Goal: Task Accomplishment & Management: Complete application form

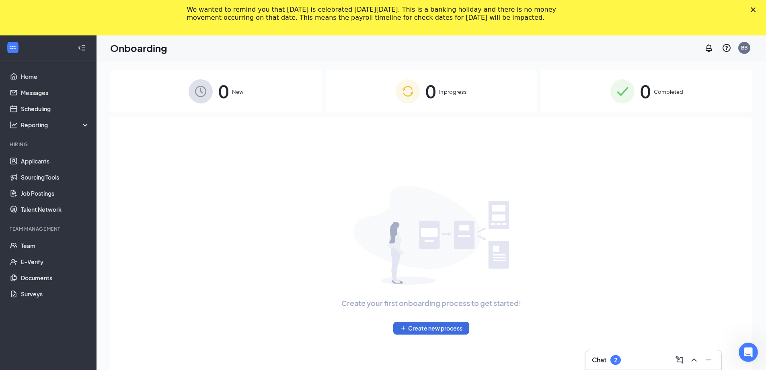
click at [756, 12] on icon "Close" at bounding box center [753, 9] width 5 height 5
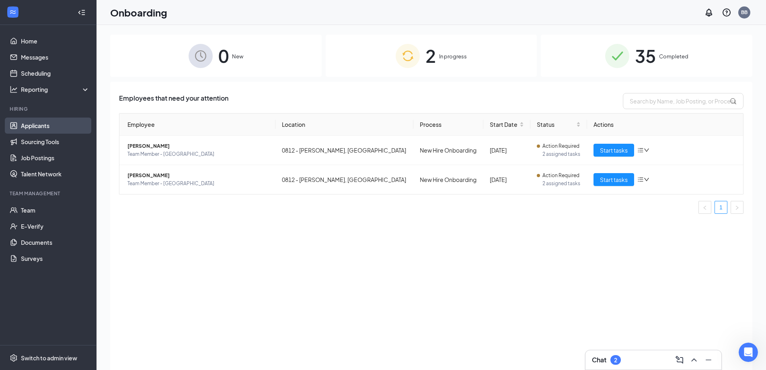
click at [43, 127] on link "Applicants" at bounding box center [55, 125] width 69 height 16
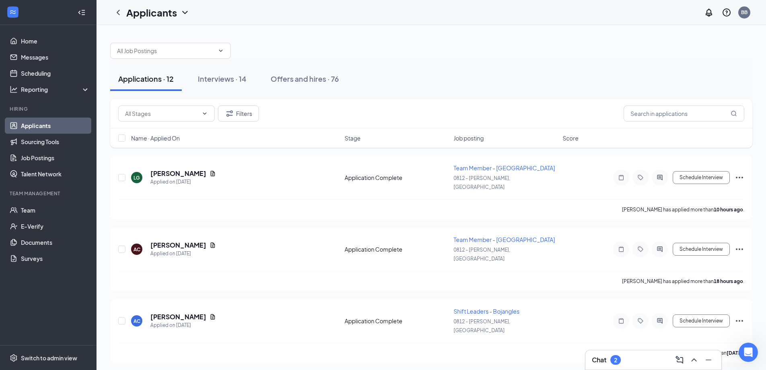
click at [37, 127] on link "Applicants" at bounding box center [55, 125] width 69 height 16
click at [223, 82] on div "Interviews · 14" at bounding box center [222, 79] width 49 height 10
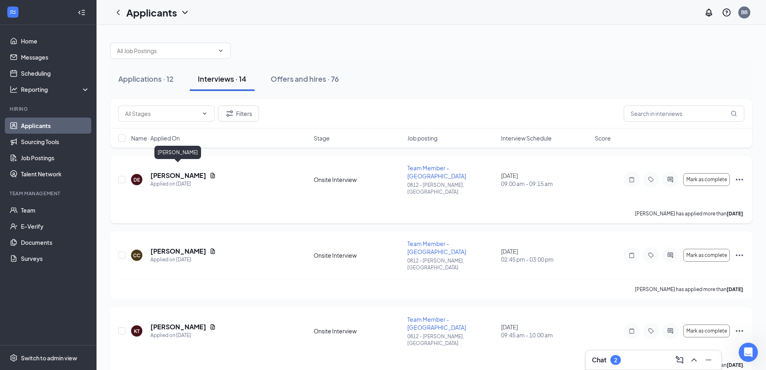
click at [195, 171] on h5 "Destiny Edwards" at bounding box center [178, 175] width 56 height 9
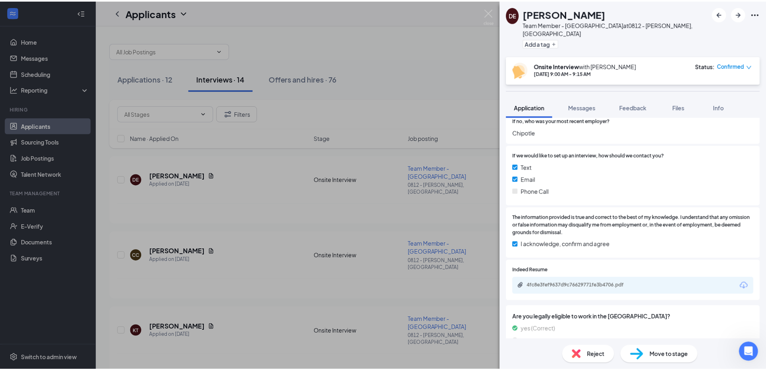
scroll to position [666, 0]
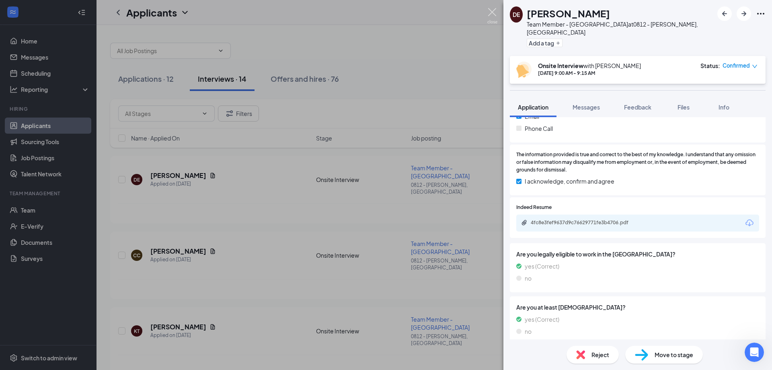
click at [490, 18] on img at bounding box center [492, 16] width 10 height 16
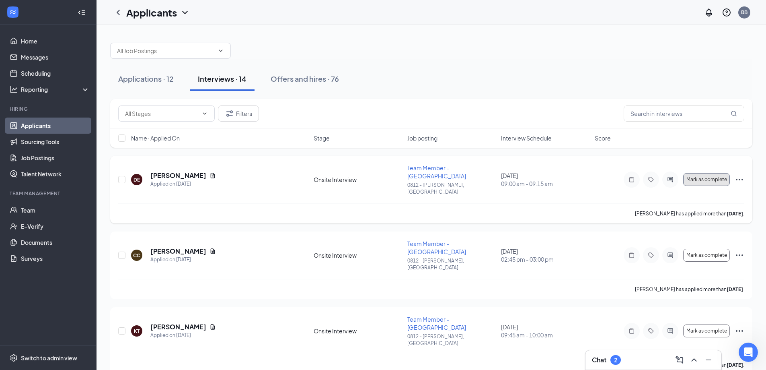
click at [703, 176] on button "Mark as complete" at bounding box center [706, 179] width 47 height 13
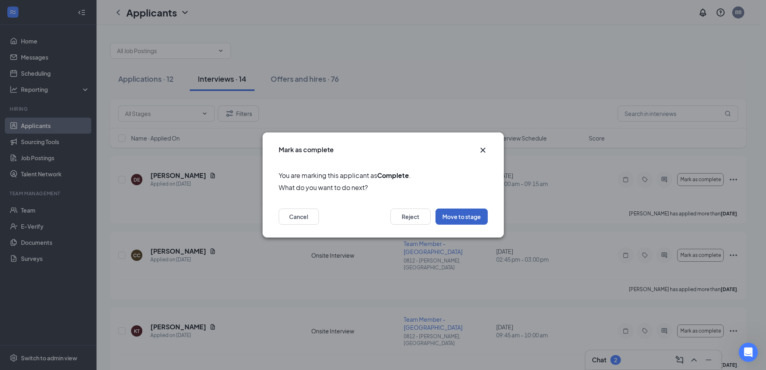
click at [466, 220] on button "Move to stage" at bounding box center [462, 216] width 52 height 16
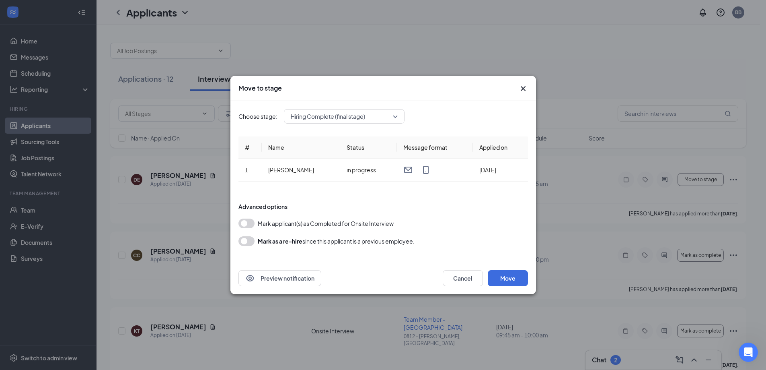
click at [247, 225] on button "button" at bounding box center [246, 223] width 16 height 10
click at [515, 279] on button "Move" at bounding box center [508, 278] width 40 height 16
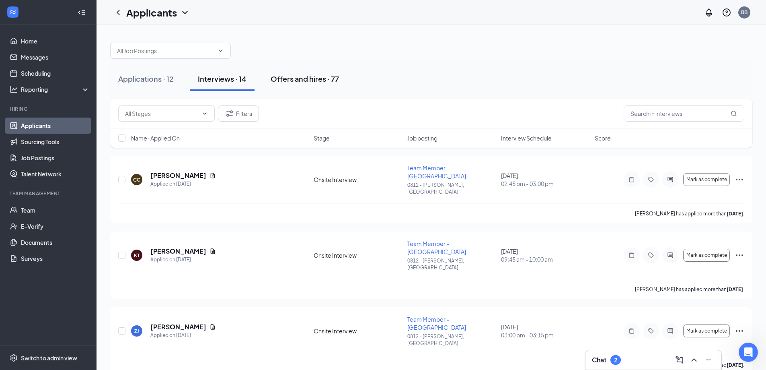
click at [308, 82] on div "Offers and hires · 77" at bounding box center [305, 79] width 68 height 10
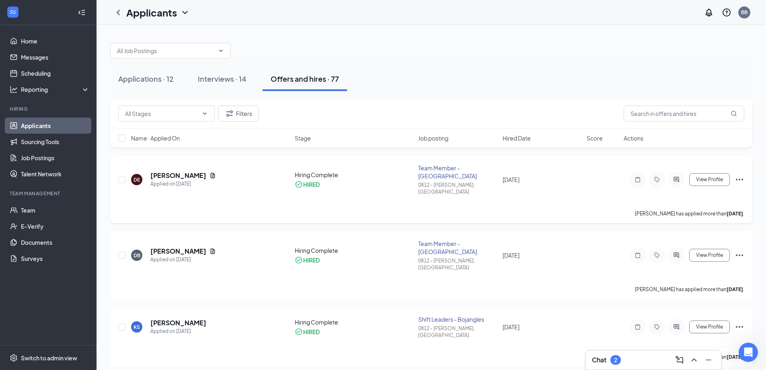
click at [740, 175] on icon "Ellipses" at bounding box center [740, 180] width 10 height 10
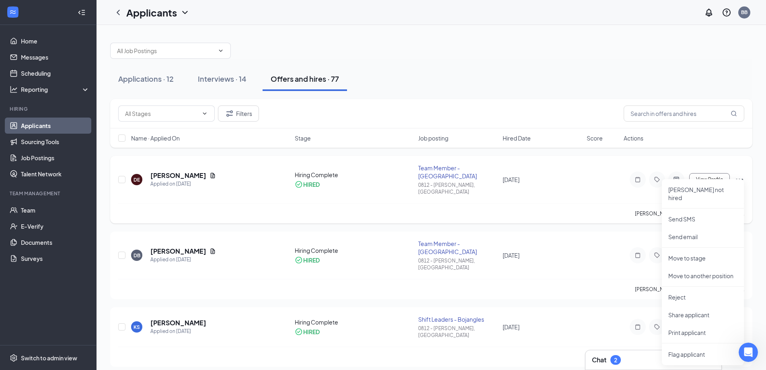
click at [563, 203] on div "Destiny Edwards has applied more than 3 days ago ." at bounding box center [431, 213] width 626 height 20
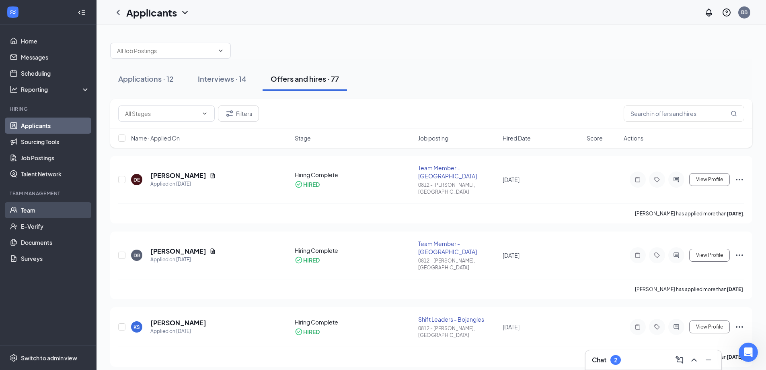
click at [39, 214] on link "Team" at bounding box center [55, 210] width 69 height 16
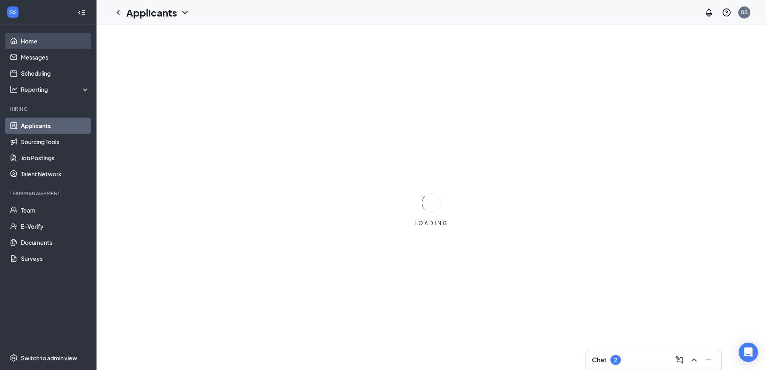
click at [41, 43] on link "Home" at bounding box center [55, 41] width 69 height 16
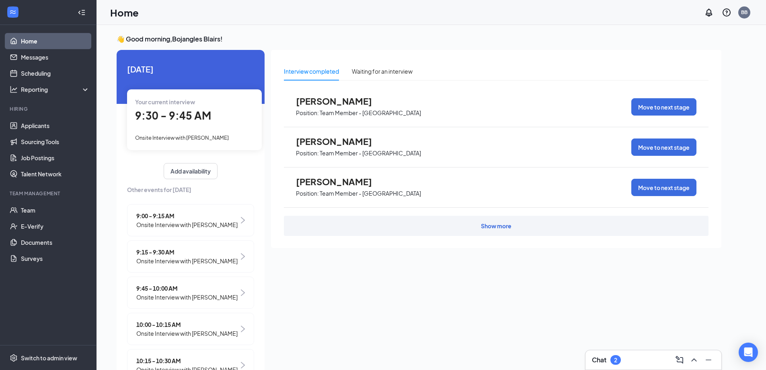
click at [450, 228] on div "Show more" at bounding box center [496, 226] width 425 height 20
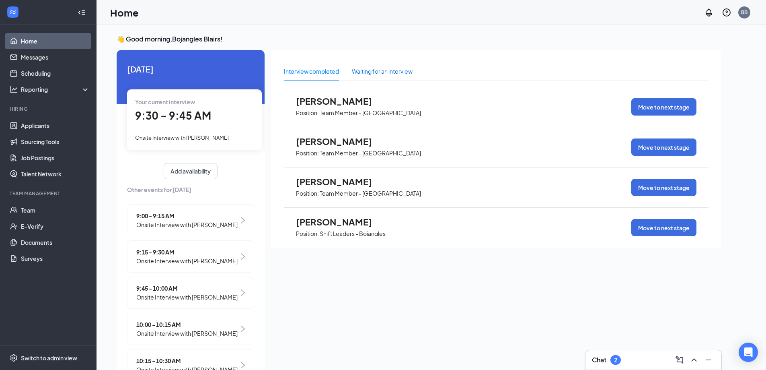
click at [401, 74] on div "Waiting for an interview" at bounding box center [382, 71] width 61 height 9
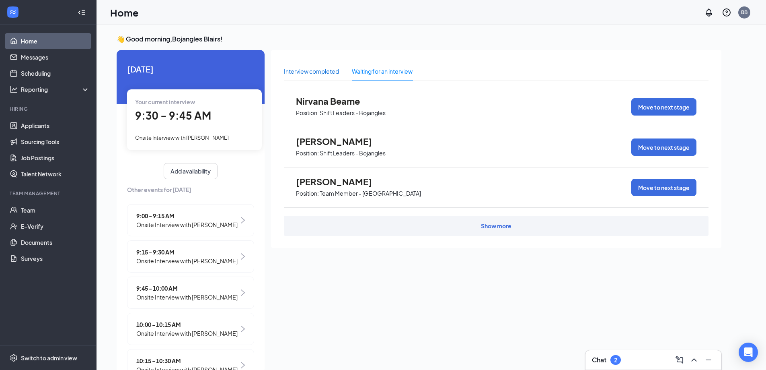
click at [319, 75] on div "Interview completed" at bounding box center [311, 71] width 55 height 9
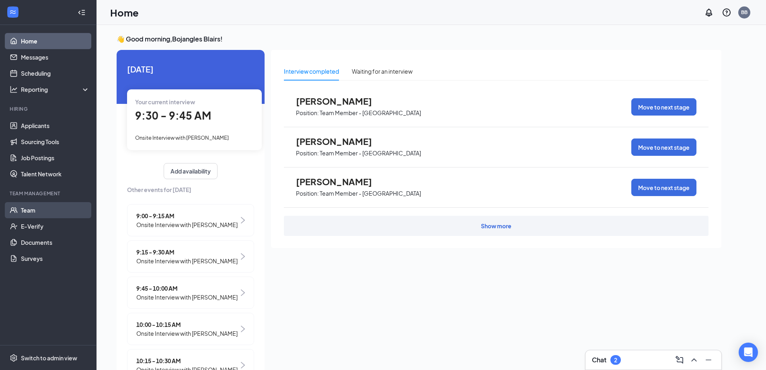
click at [41, 213] on link "Team" at bounding box center [55, 210] width 69 height 16
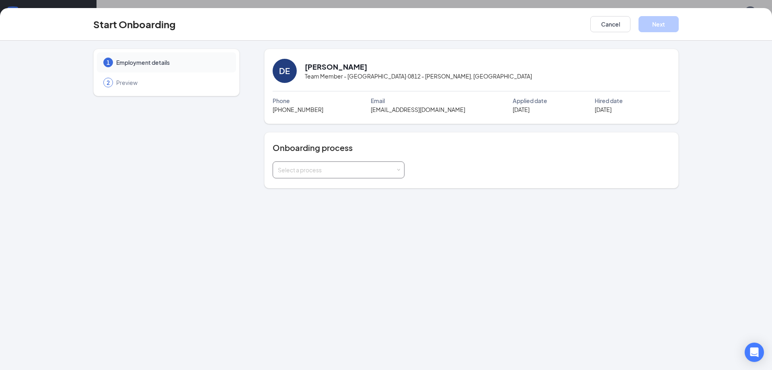
click at [367, 172] on div "Select a process" at bounding box center [337, 170] width 118 height 8
click at [319, 189] on span "New Hire Onboarding" at bounding box center [303, 186] width 57 height 7
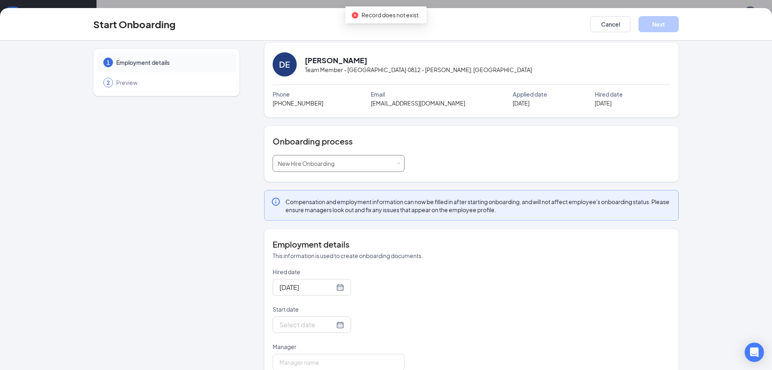
scroll to position [25, 0]
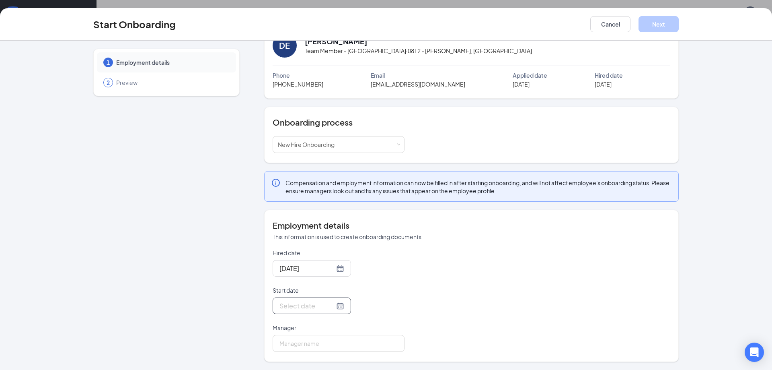
click at [329, 307] on div at bounding box center [311, 305] width 65 height 10
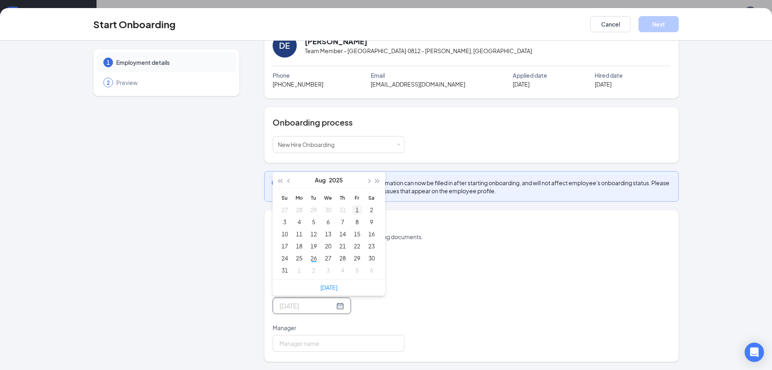
type input "Aug 1, 2025"
click at [366, 180] on span "button" at bounding box center [368, 181] width 4 height 4
type input "Sep 1, 2025"
click at [296, 211] on div "1" at bounding box center [299, 210] width 10 height 10
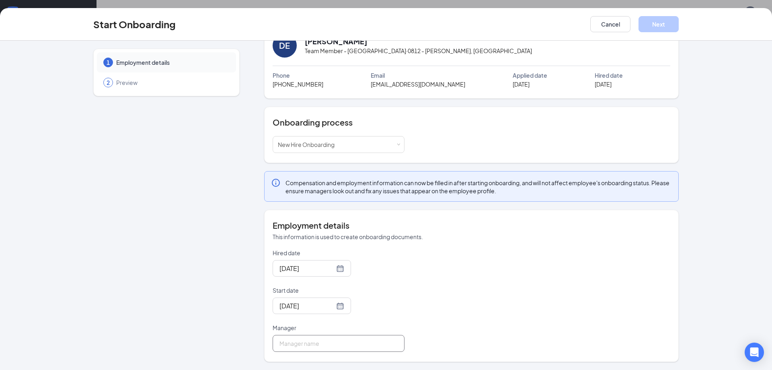
click at [320, 345] on input "Manager" at bounding box center [339, 343] width 132 height 17
type input "[PERSON_NAME]"
click at [647, 23] on button "Next" at bounding box center [659, 24] width 40 height 16
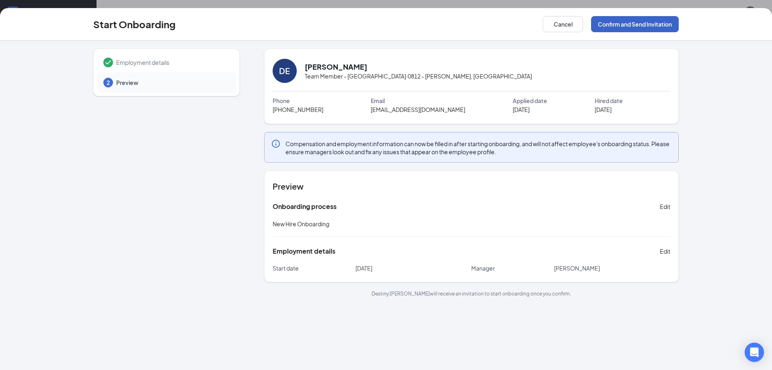
click at [642, 29] on button "Confirm and Send Invitation" at bounding box center [635, 24] width 88 height 16
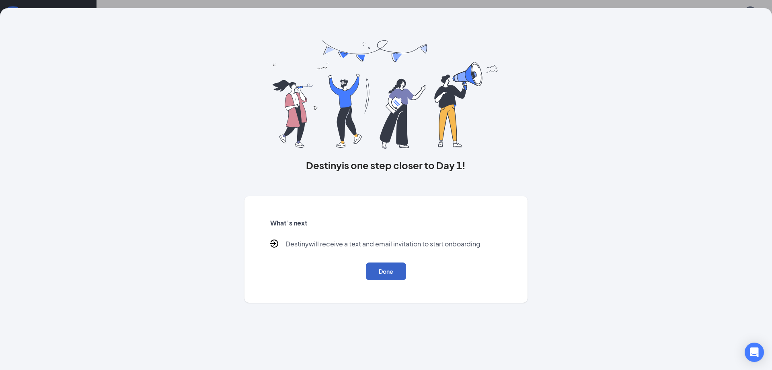
click at [388, 276] on button "Done" at bounding box center [386, 271] width 40 height 18
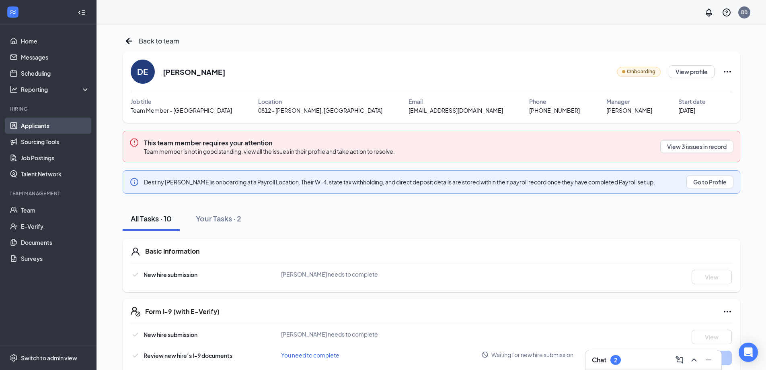
click at [39, 126] on link "Applicants" at bounding box center [55, 125] width 69 height 16
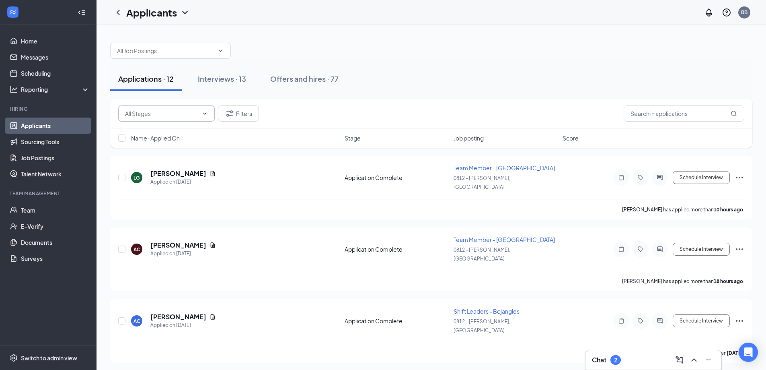
click at [169, 113] on input "text" at bounding box center [161, 113] width 73 height 9
click at [181, 115] on input "text" at bounding box center [161, 113] width 73 height 9
click at [630, 115] on input "text" at bounding box center [684, 113] width 121 height 16
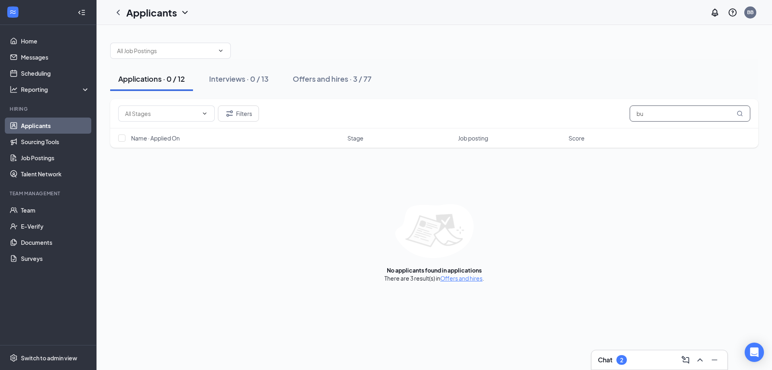
type input "b"
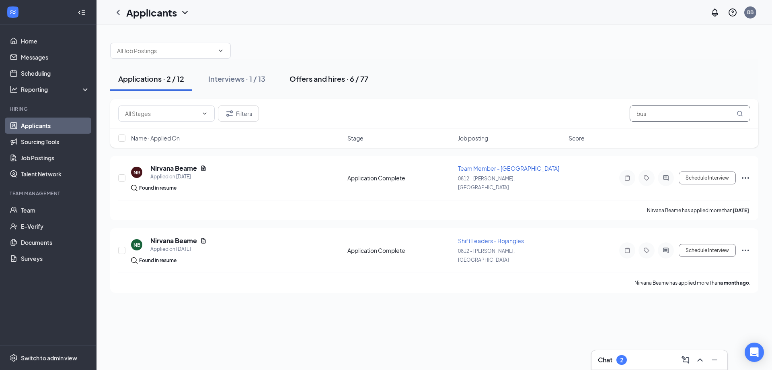
type input "bus"
click at [319, 76] on div "Offers and hires · 6 / 77" at bounding box center [329, 79] width 79 height 10
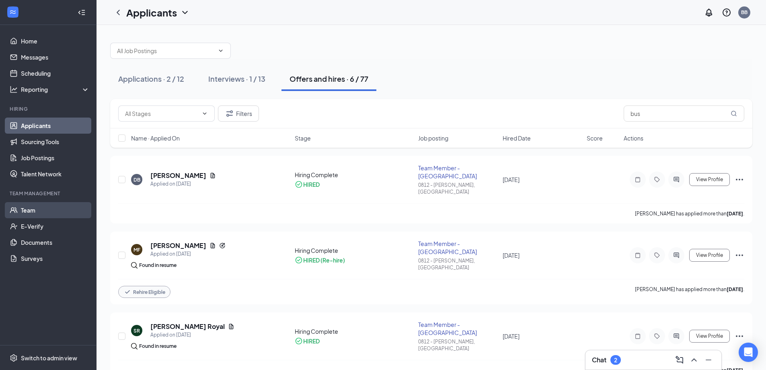
click at [21, 215] on link "Team" at bounding box center [55, 210] width 69 height 16
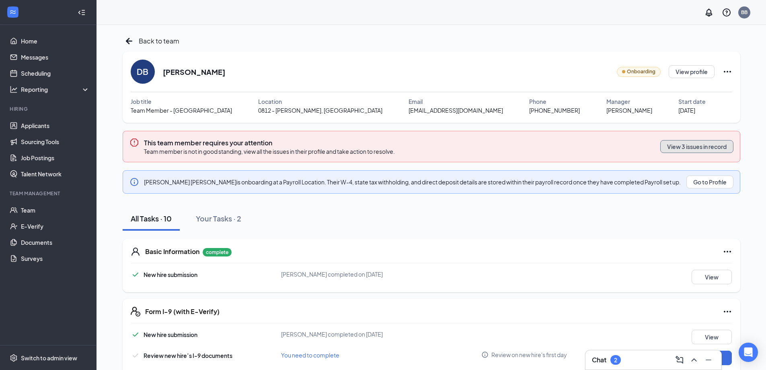
click at [672, 145] on button "View 3 issues in record" at bounding box center [696, 146] width 73 height 13
